Goal: Find specific page/section: Find specific page/section

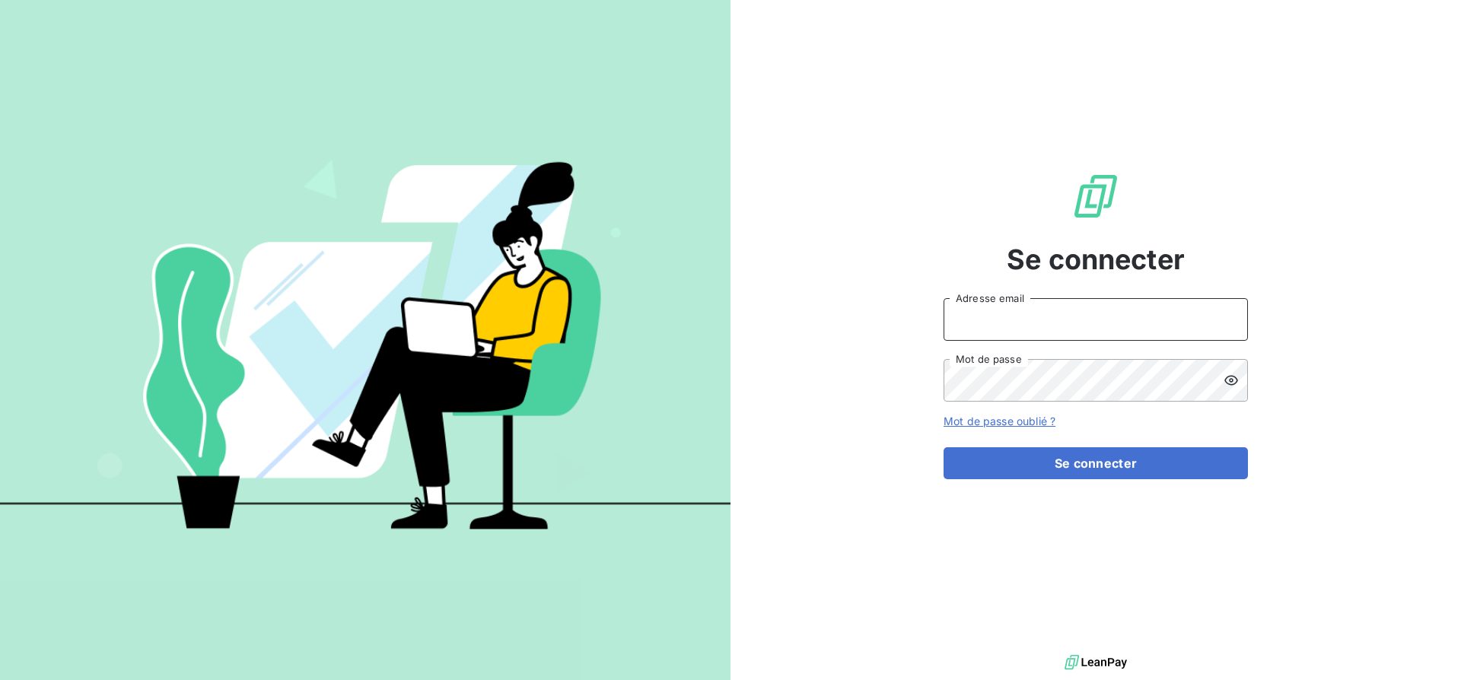
click at [1124, 329] on input "Adresse email" at bounding box center [1096, 319] width 304 height 43
type input "[PERSON_NAME][EMAIL_ADDRESS][DOMAIN_NAME]"
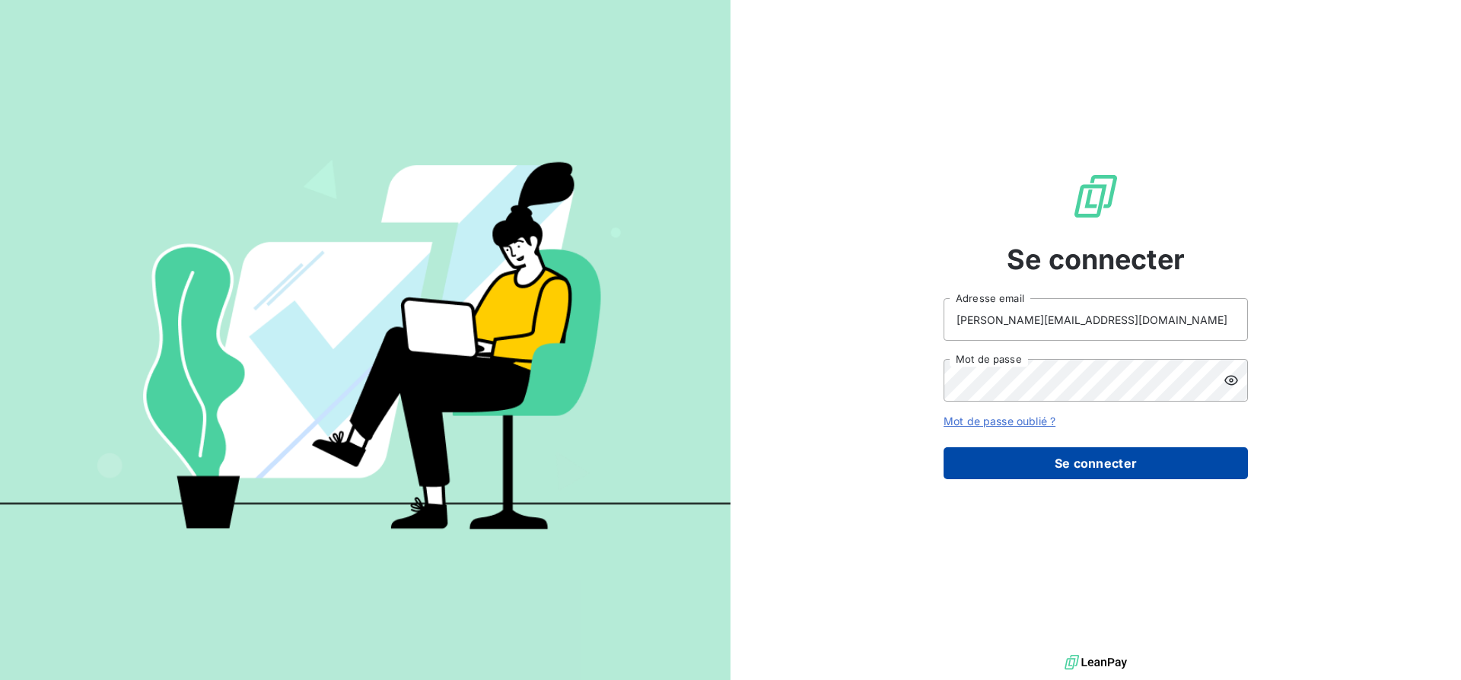
click at [1055, 474] on button "Se connecter" at bounding box center [1096, 464] width 304 height 32
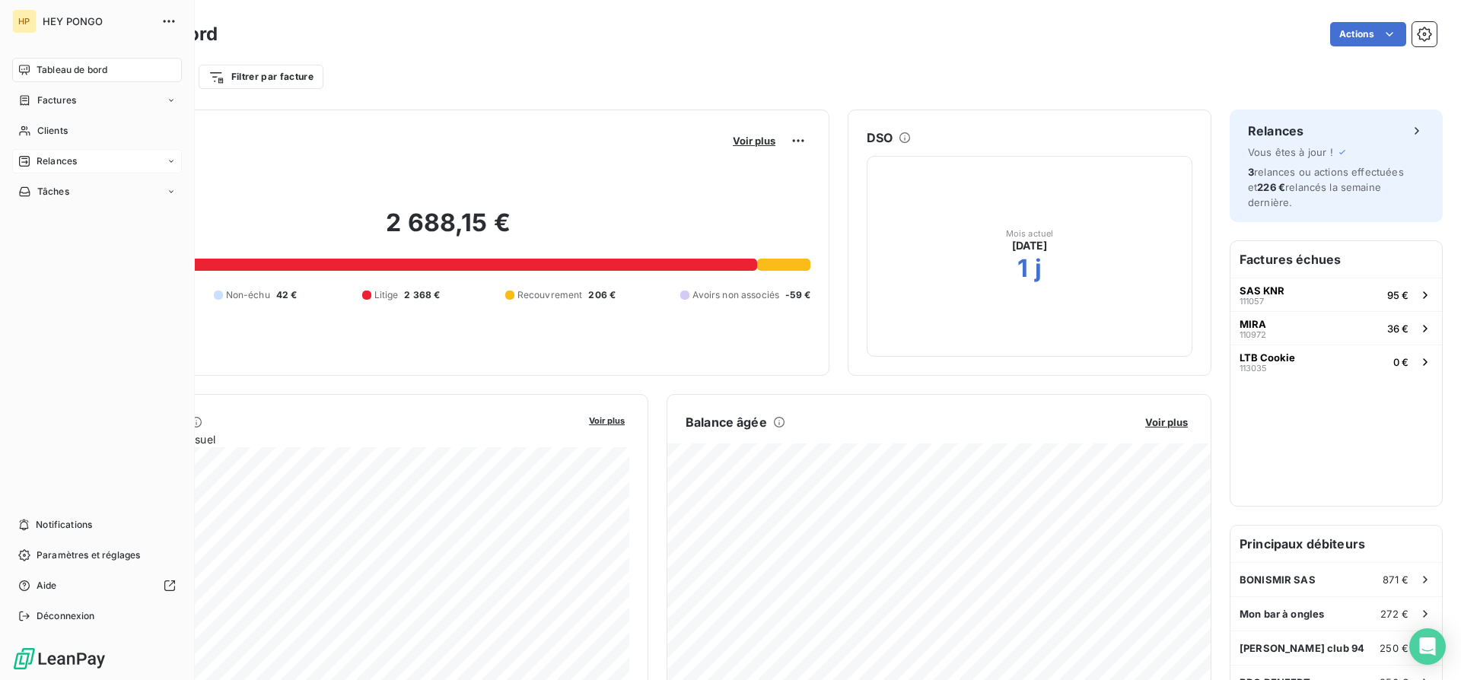
click at [75, 167] on span "Relances" at bounding box center [57, 162] width 40 height 14
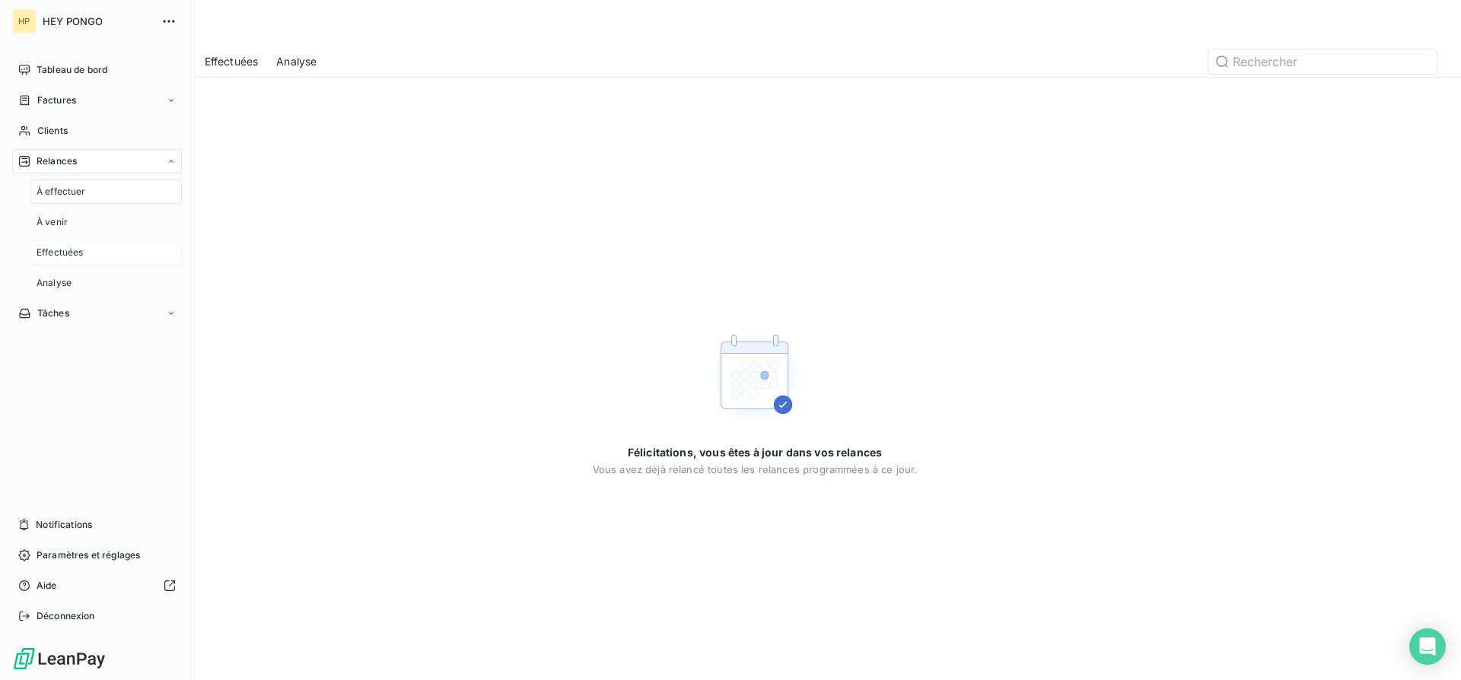
click at [75, 244] on div "Effectuées" at bounding box center [105, 253] width 151 height 24
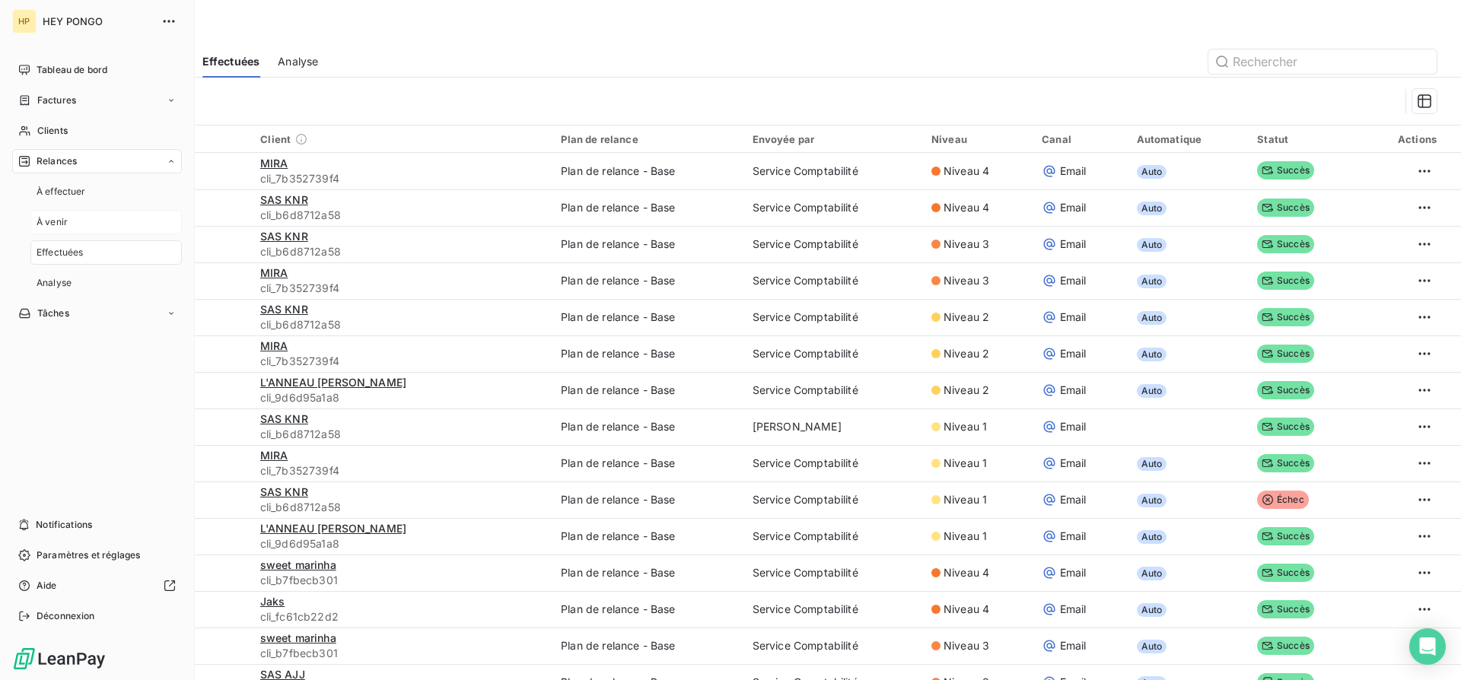
click at [75, 225] on div "À venir" at bounding box center [105, 222] width 151 height 24
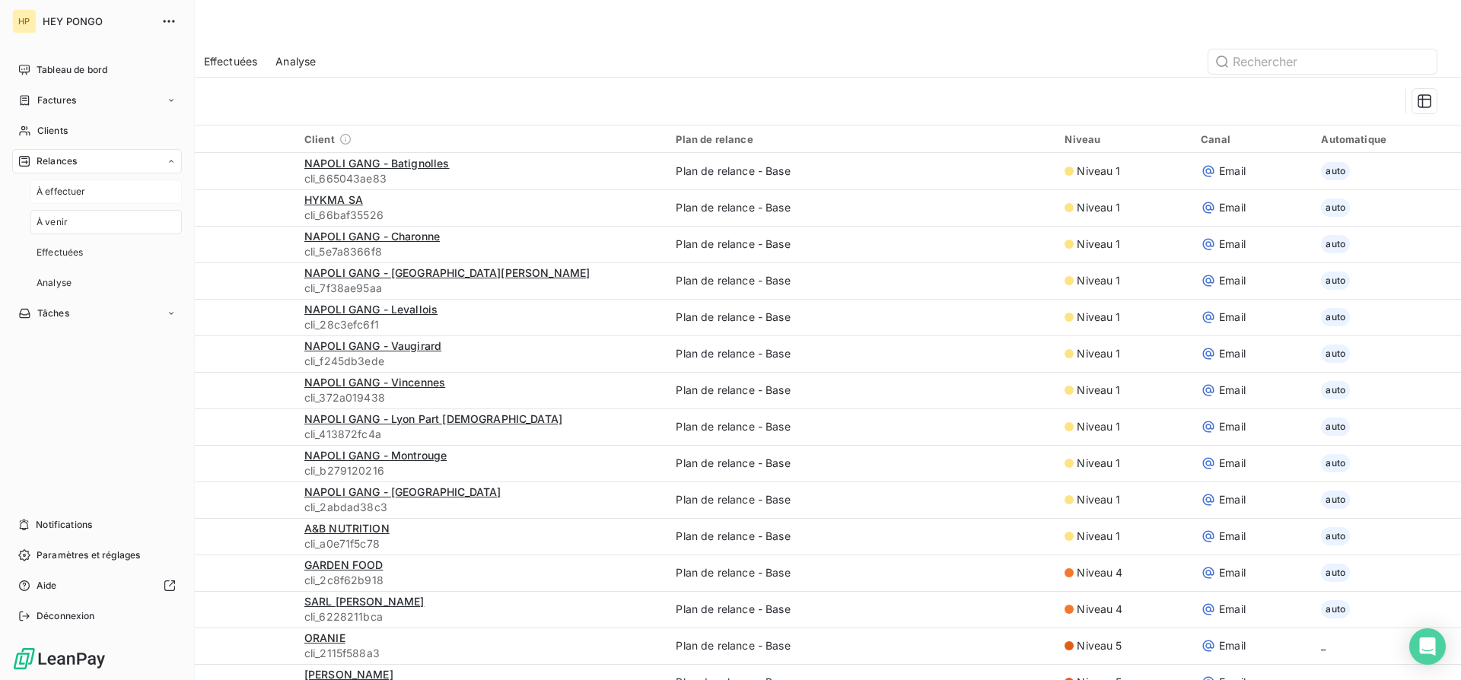
click at [88, 188] on div "À effectuer" at bounding box center [105, 192] width 151 height 24
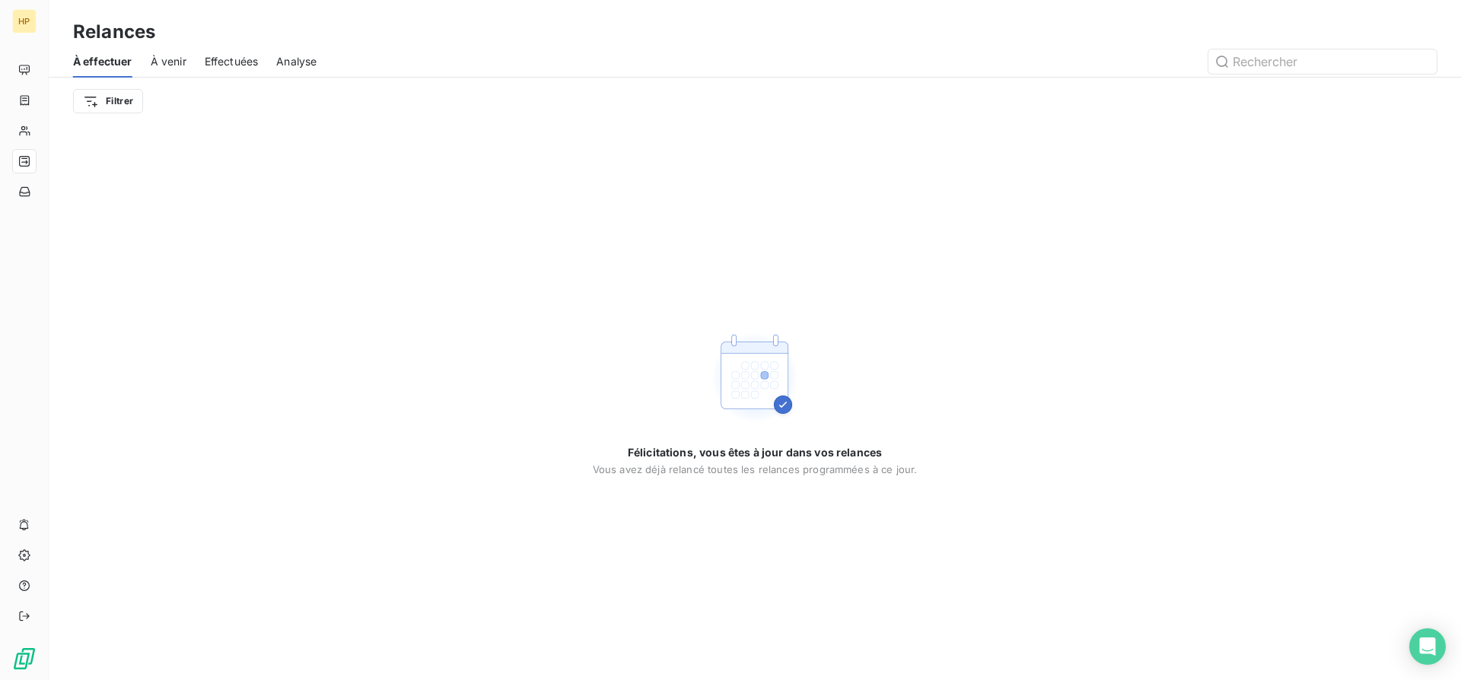
click at [359, 193] on div "Félicitations, vous êtes à jour dans vos relances Vous avez déjà relancé toutes…" at bounding box center [755, 403] width 1413 height 556
click at [169, 64] on span "À venir" at bounding box center [169, 61] width 36 height 15
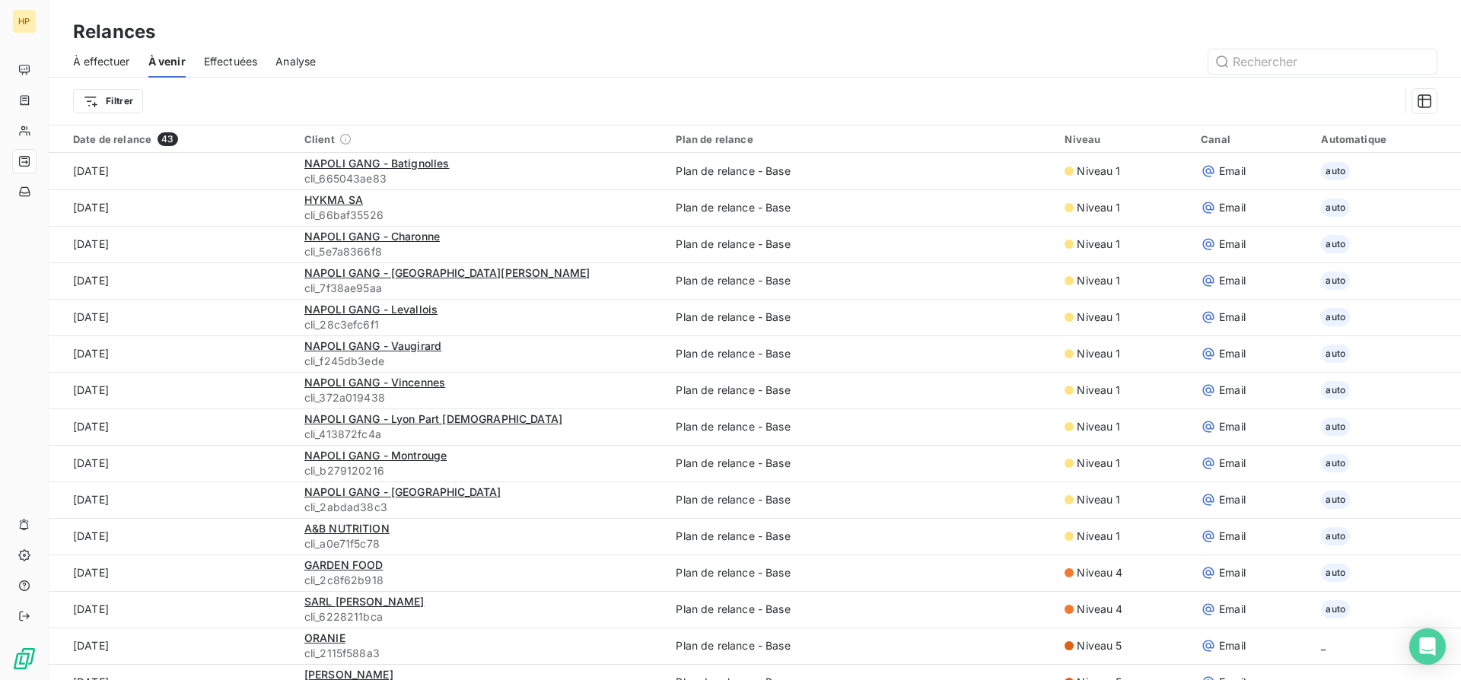
click at [215, 65] on span "Effectuées" at bounding box center [231, 61] width 54 height 15
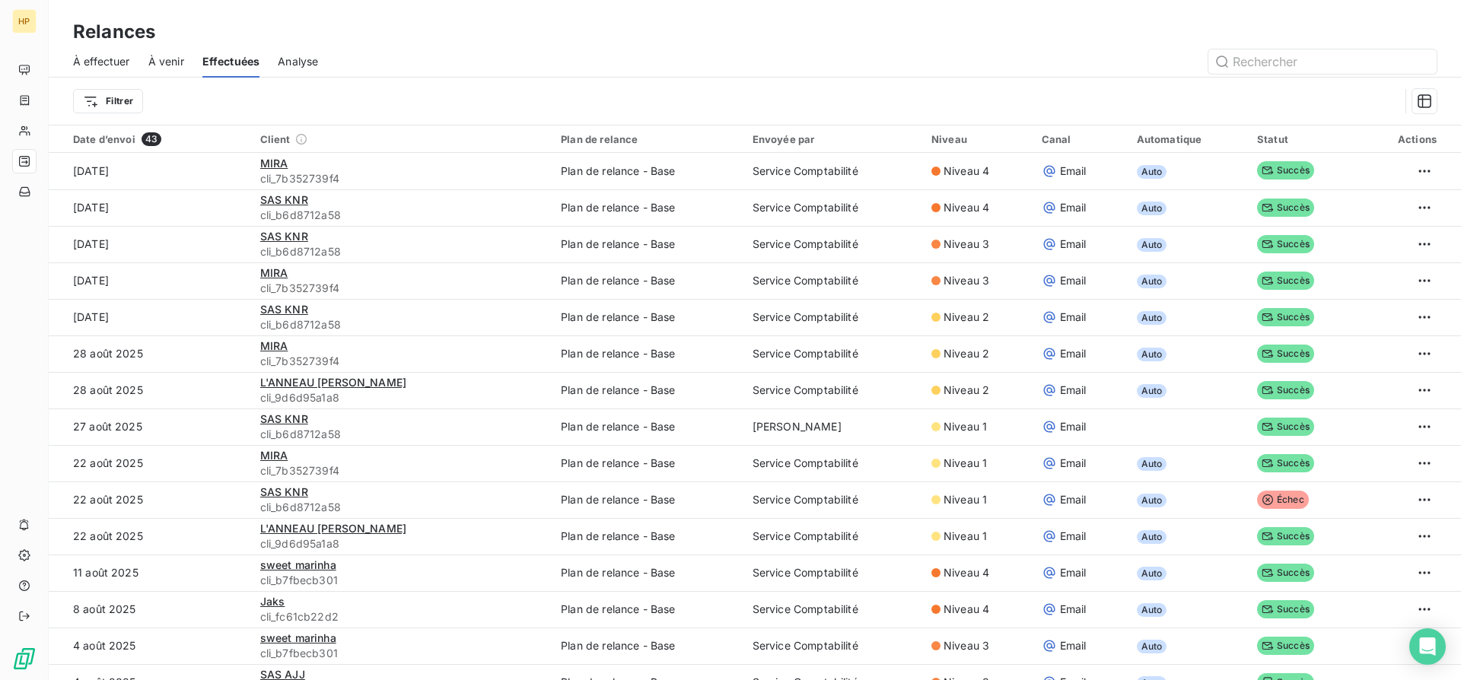
click at [287, 69] on div "Analyse" at bounding box center [298, 62] width 40 height 32
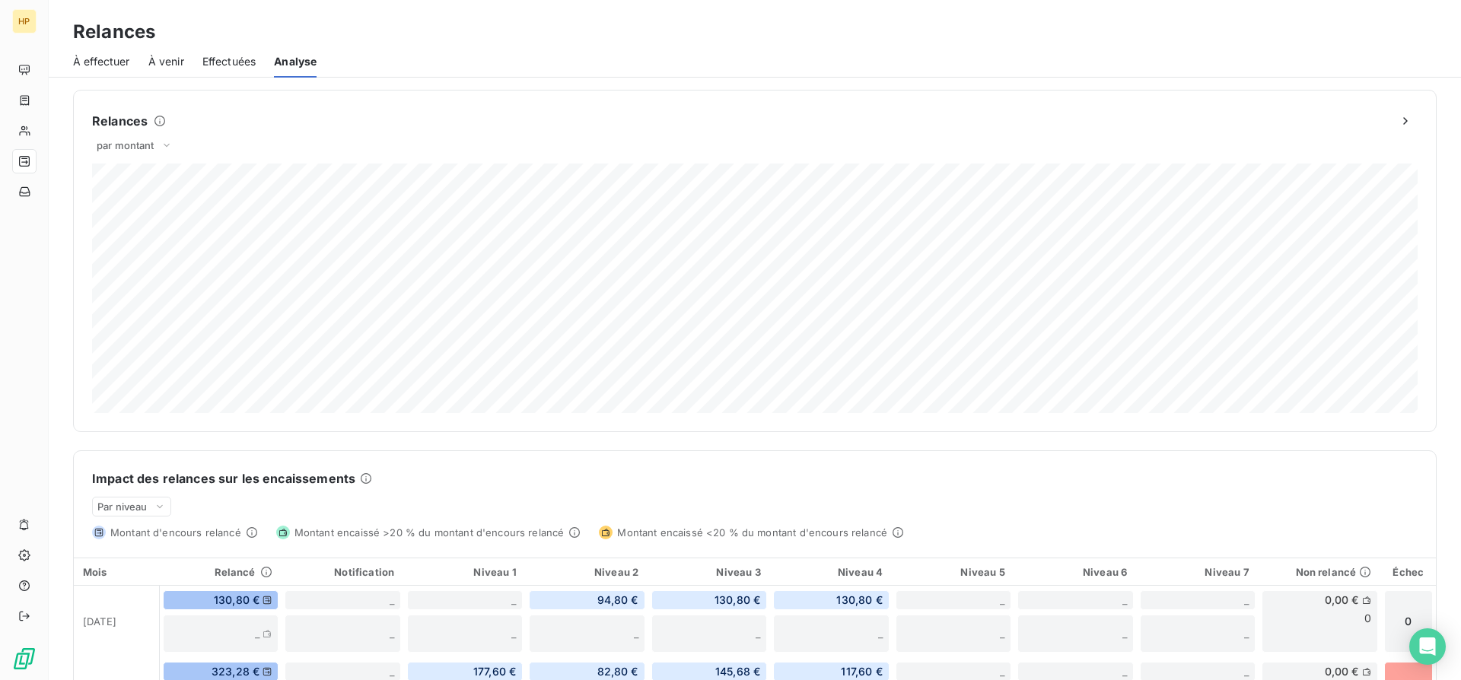
click at [119, 60] on span "À effectuer" at bounding box center [101, 61] width 57 height 15
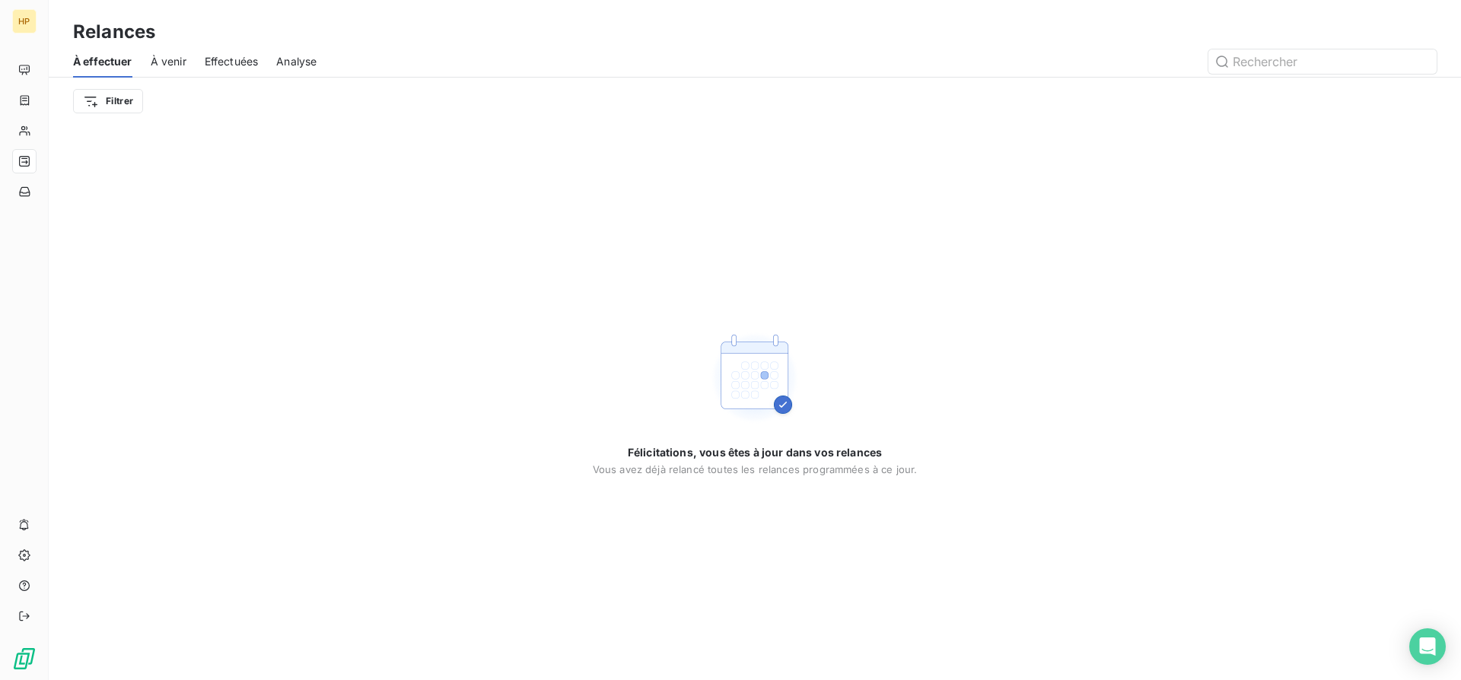
click at [169, 62] on span "À venir" at bounding box center [169, 61] width 36 height 15
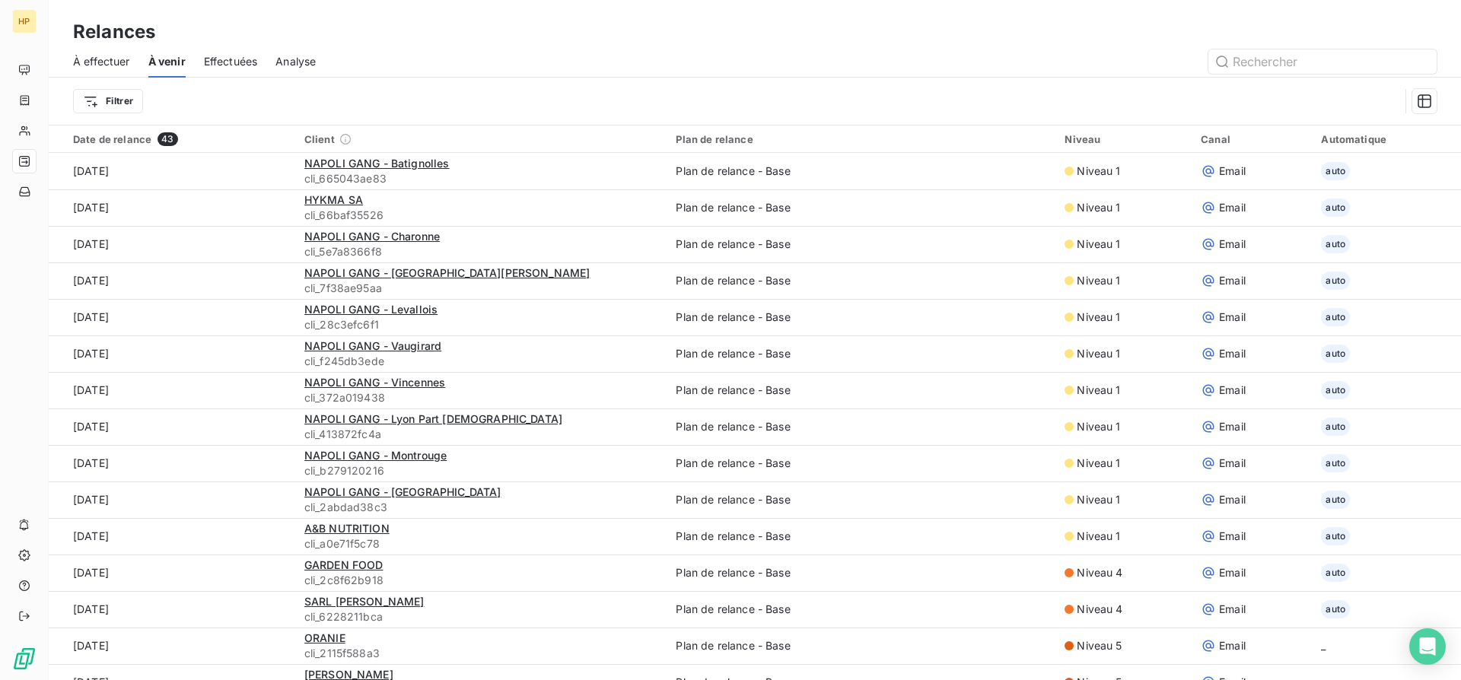
click at [121, 117] on div "Filtrer" at bounding box center [755, 101] width 1364 height 47
click at [123, 107] on html "HP Relances À effectuer À venir Effectuées Analyse Filtrer Date de relance 43 C…" at bounding box center [730, 340] width 1461 height 680
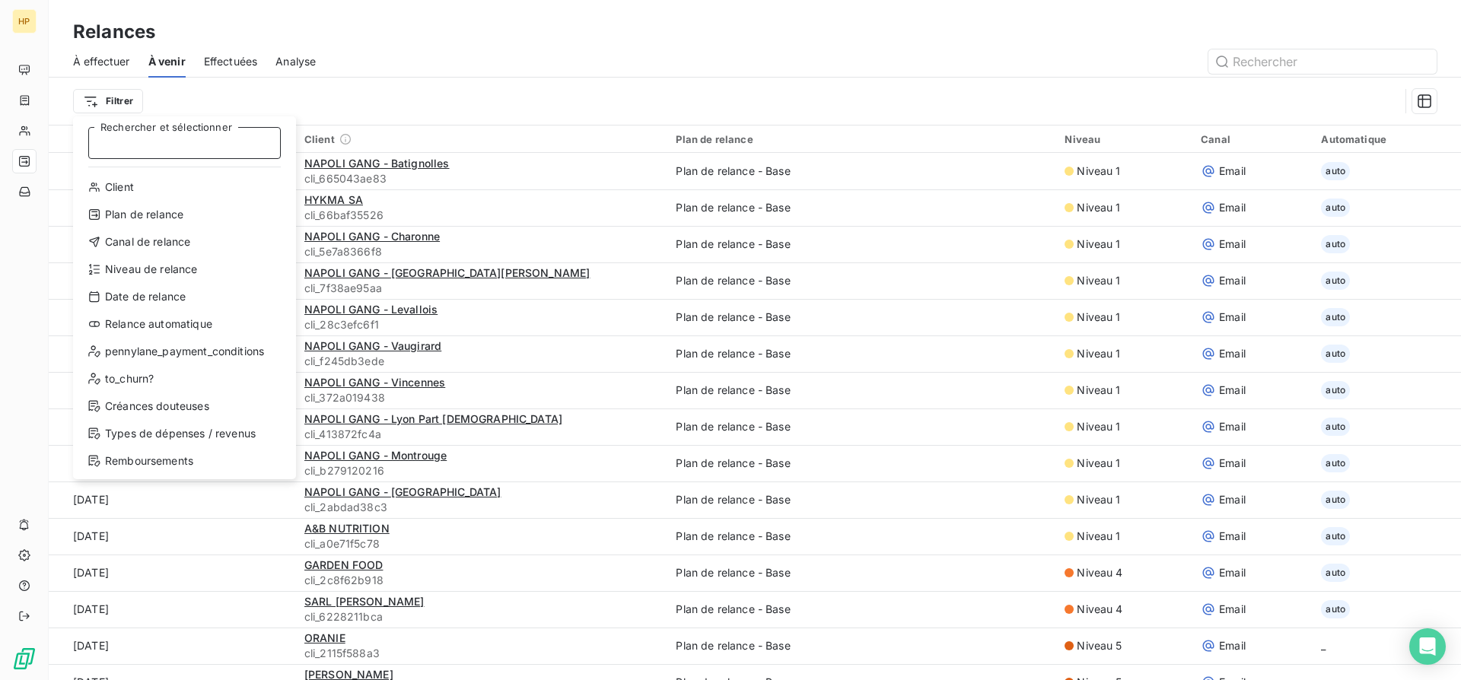
click at [136, 141] on input "Rechercher et sélectionner" at bounding box center [184, 143] width 193 height 32
click at [180, 192] on div "Client" at bounding box center [184, 187] width 211 height 24
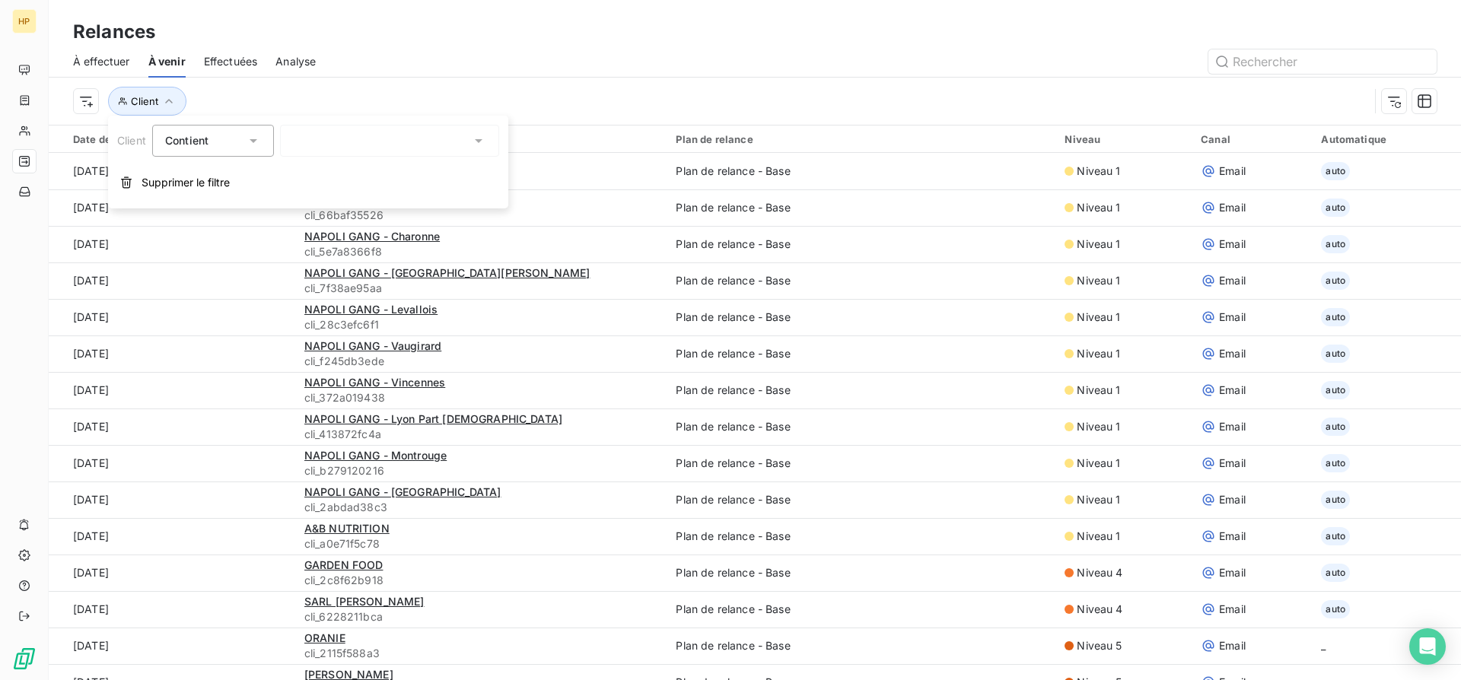
click at [252, 137] on icon at bounding box center [253, 140] width 15 height 15
click at [311, 138] on div at bounding box center [389, 141] width 219 height 32
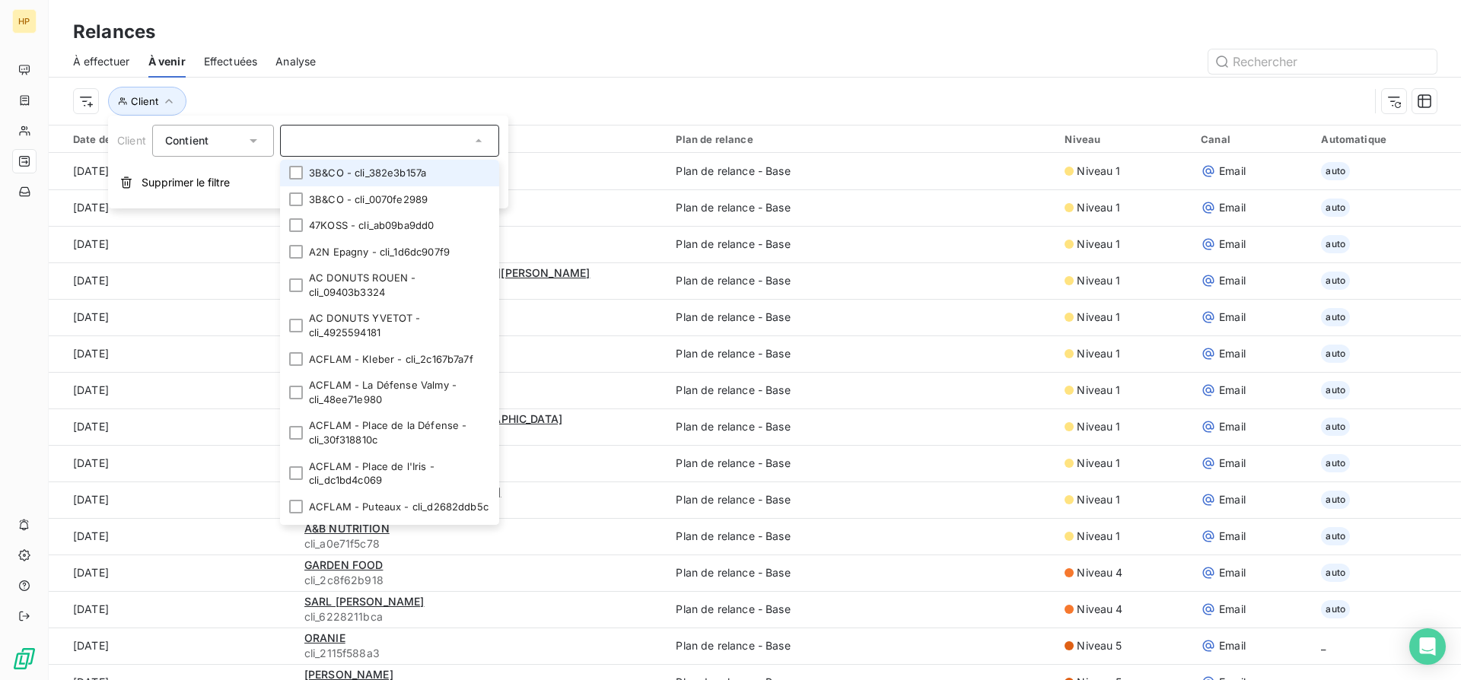
click at [362, 75] on div "À effectuer À venir Effectuées Analyse" at bounding box center [755, 62] width 1413 height 32
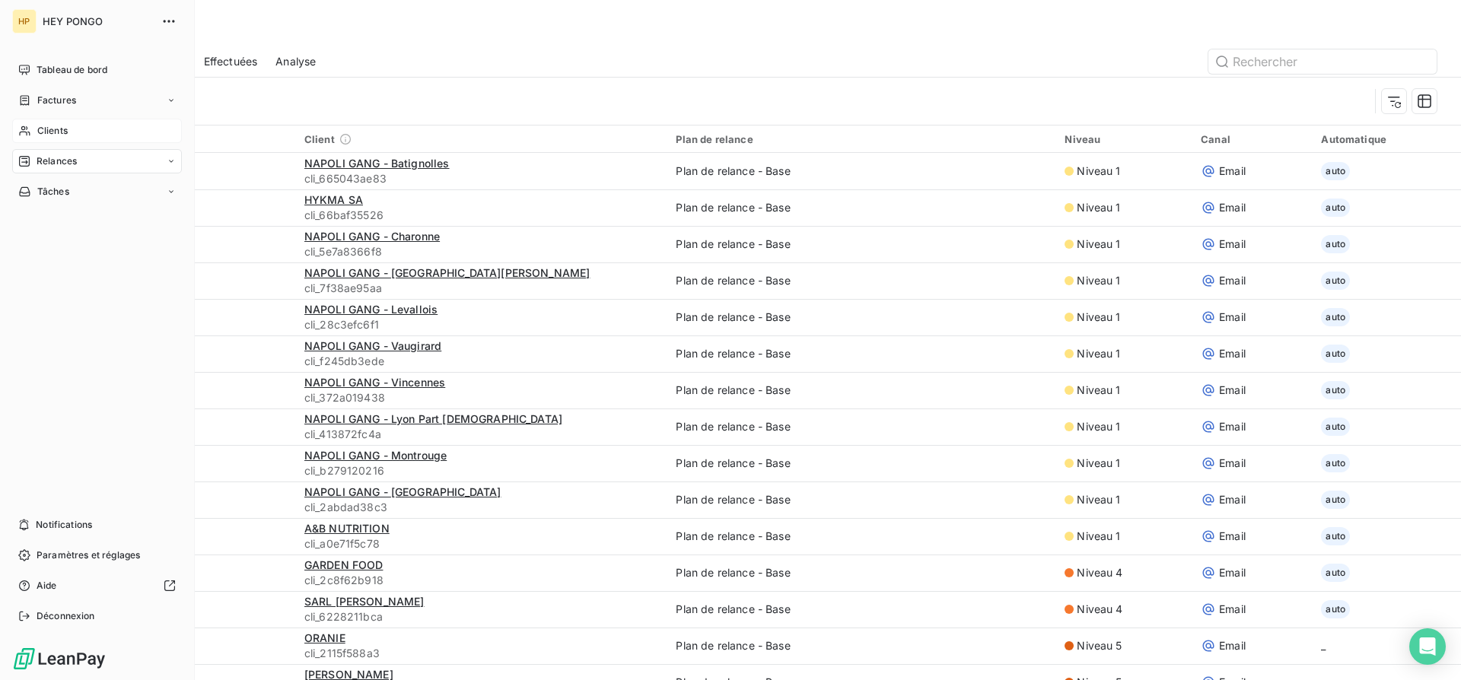
click at [53, 139] on div "Clients" at bounding box center [97, 131] width 170 height 24
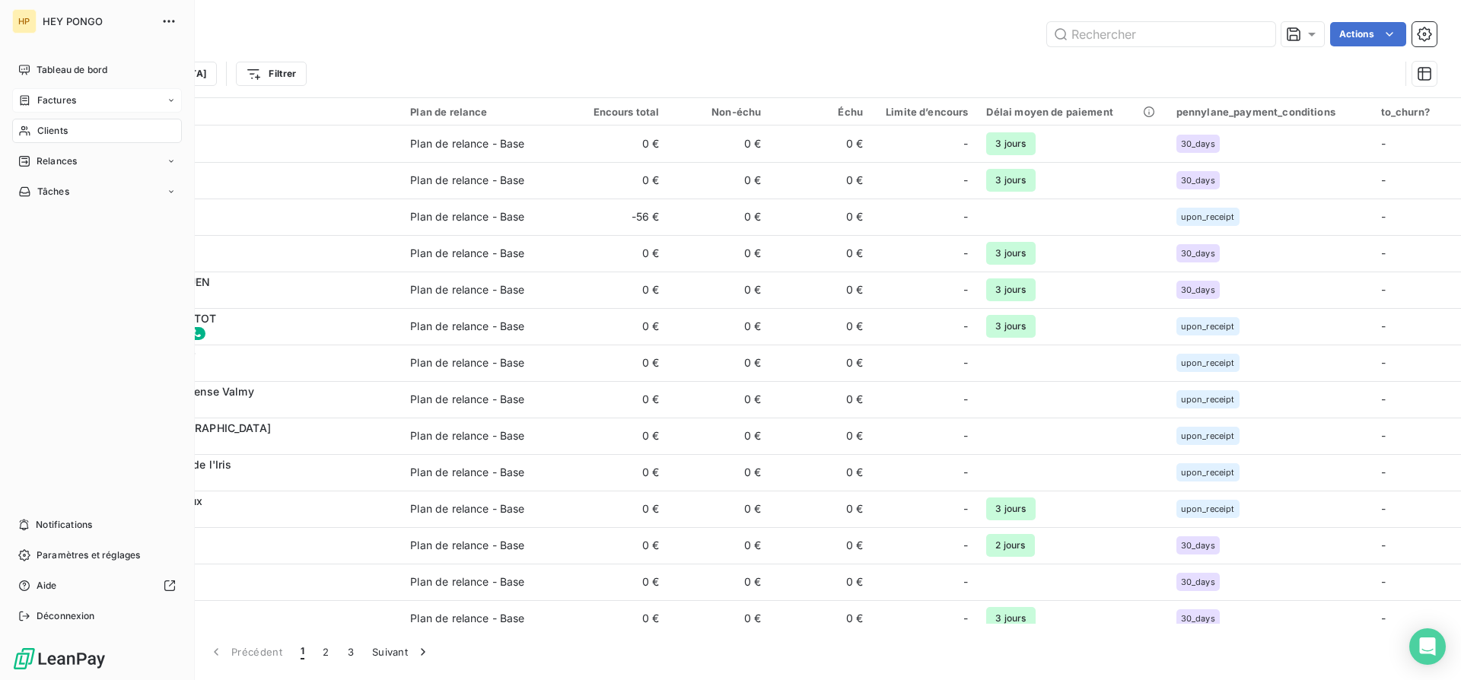
click at [30, 107] on div "Factures" at bounding box center [47, 101] width 58 height 14
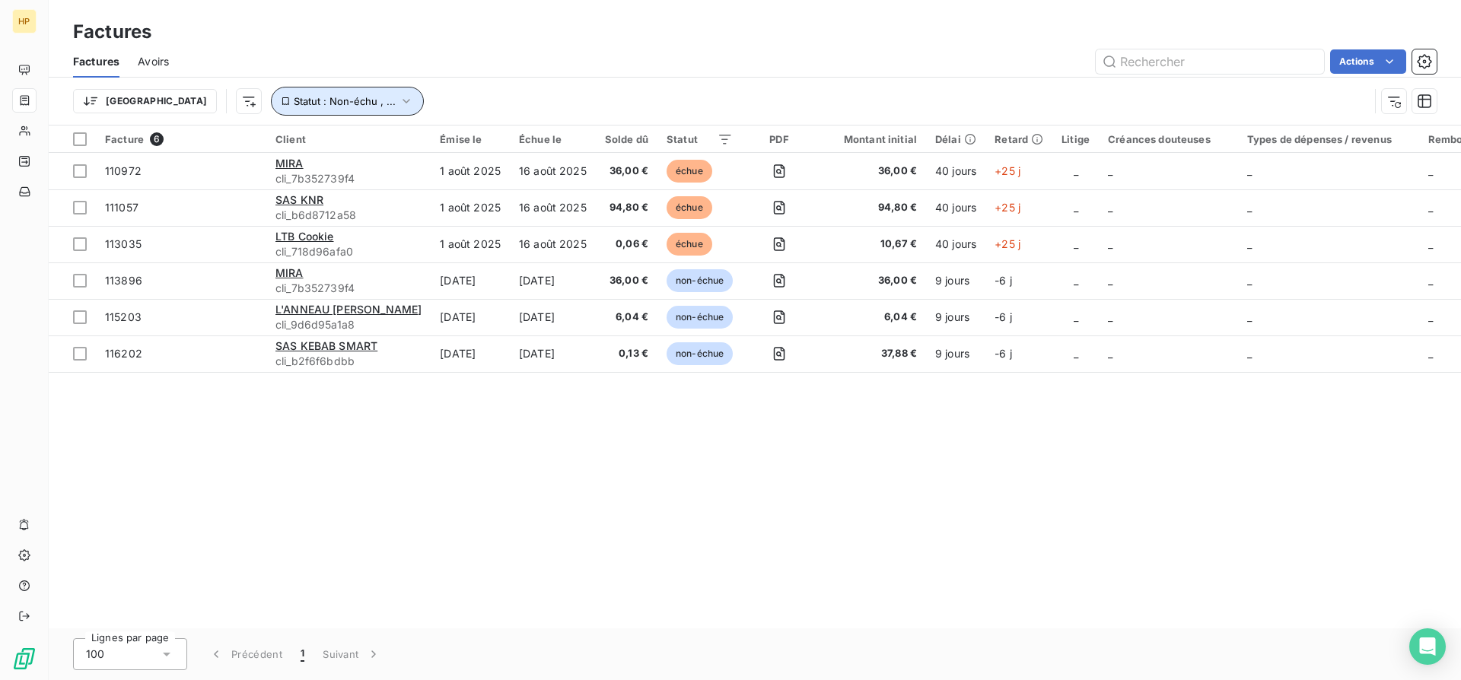
click at [399, 94] on icon "button" at bounding box center [406, 101] width 15 height 15
